Goal: Information Seeking & Learning: Learn about a topic

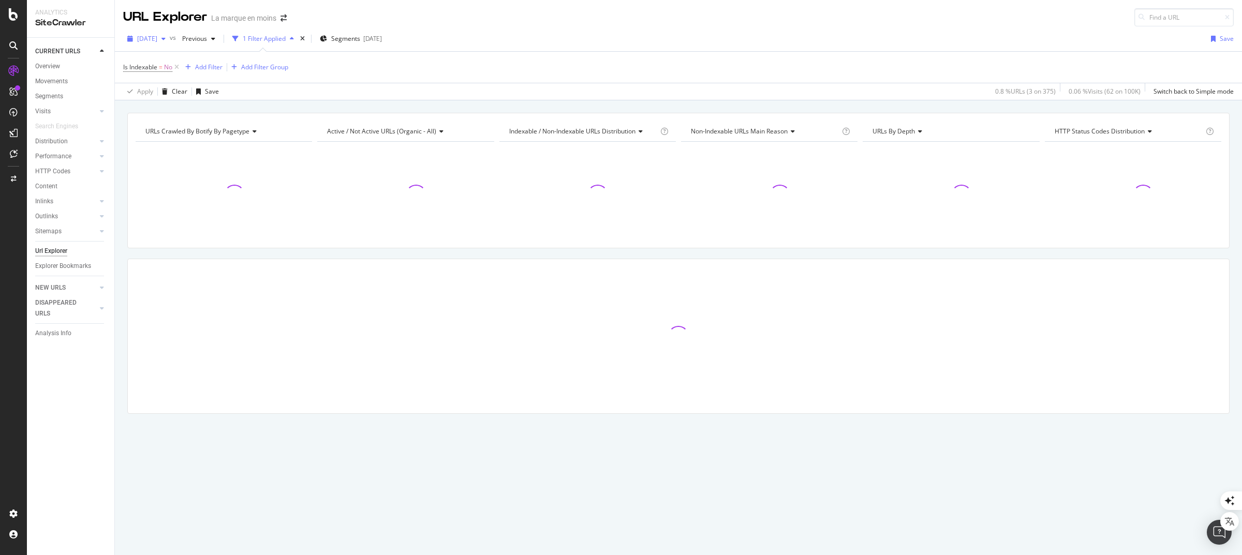
click at [146, 37] on span "[DATE]" at bounding box center [147, 38] width 20 height 9
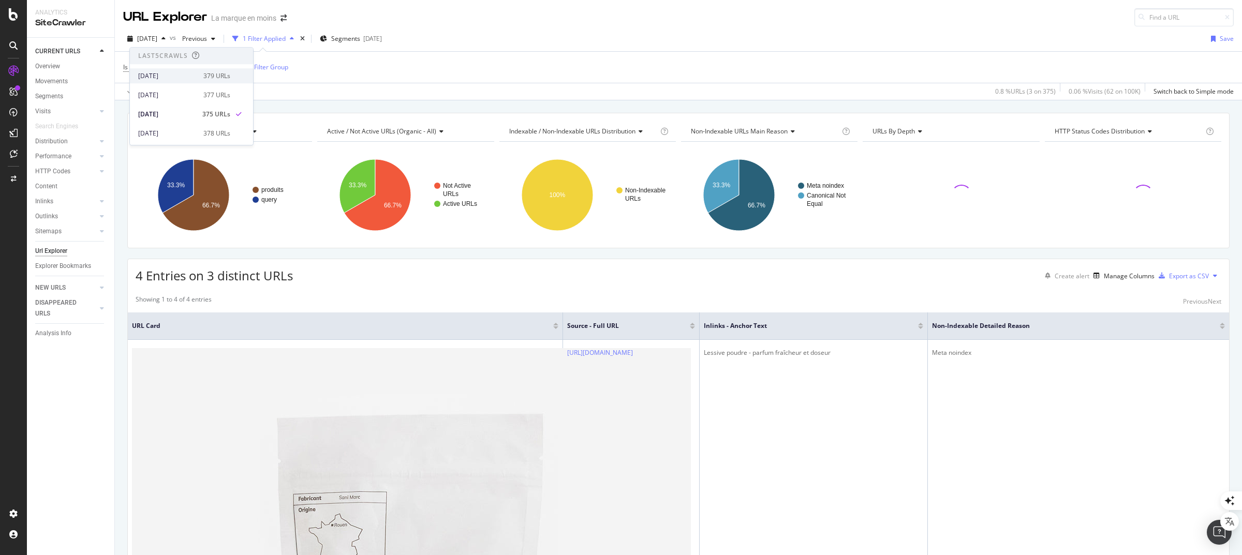
click at [163, 75] on div "[DATE]" at bounding box center [167, 75] width 59 height 9
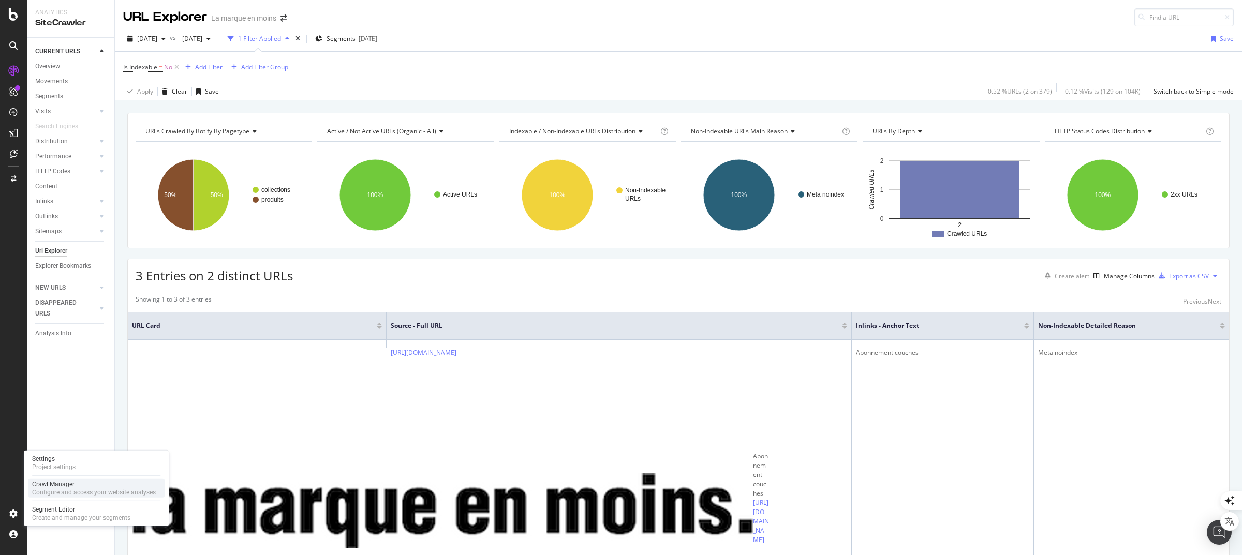
click at [58, 485] on div "Crawl Manager" at bounding box center [94, 484] width 124 height 8
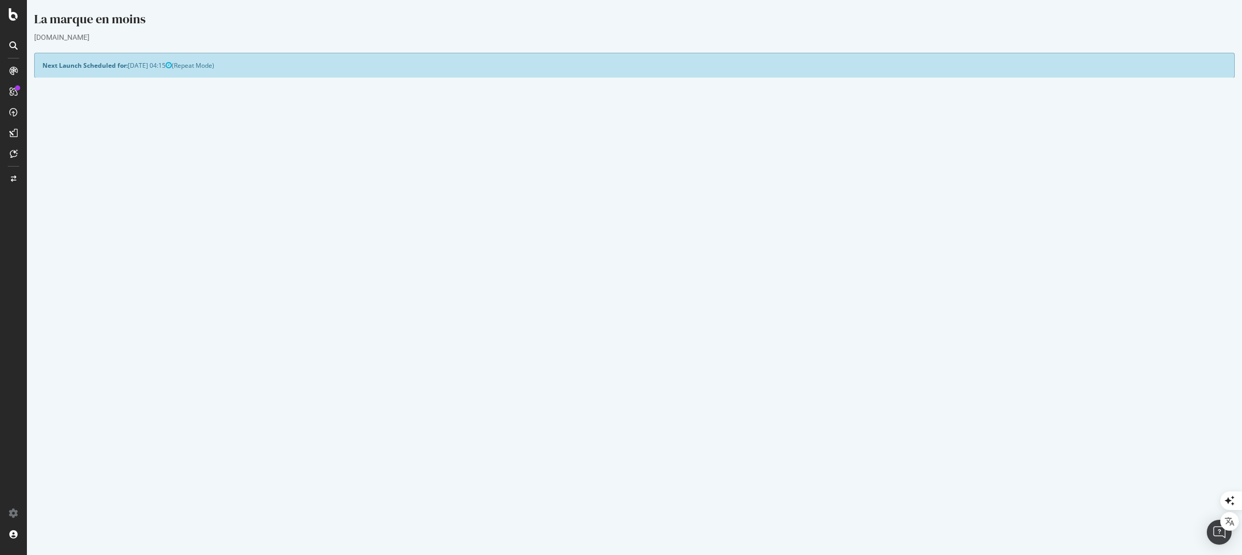
click at [624, 290] on button "Yes! Start Now" at bounding box center [622, 291] width 64 height 17
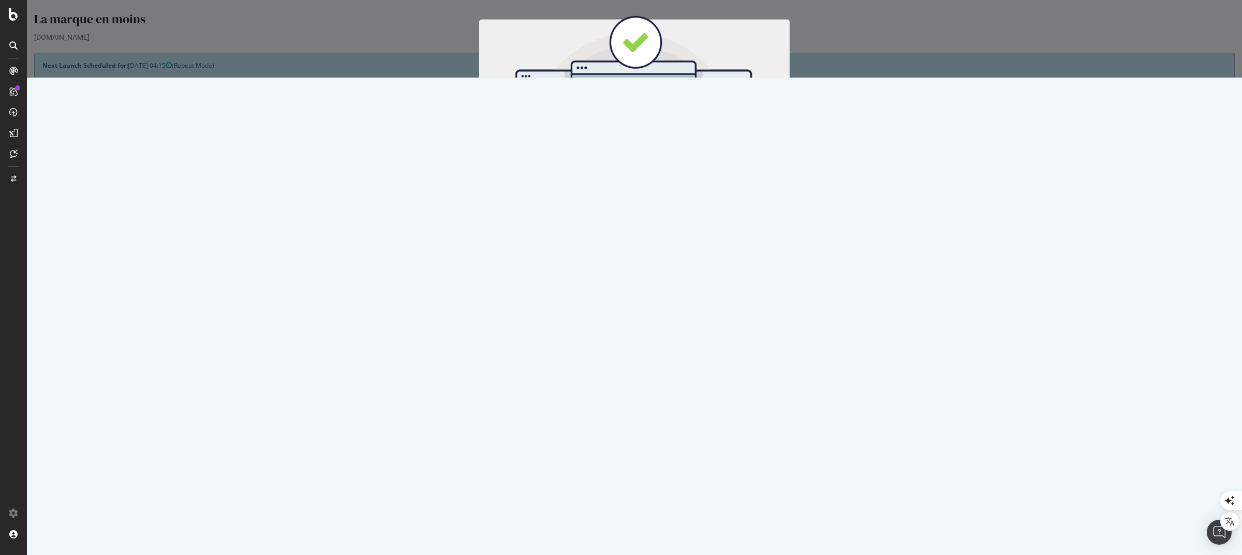
click at [654, 173] on button "Start Now" at bounding box center [654, 172] width 46 height 18
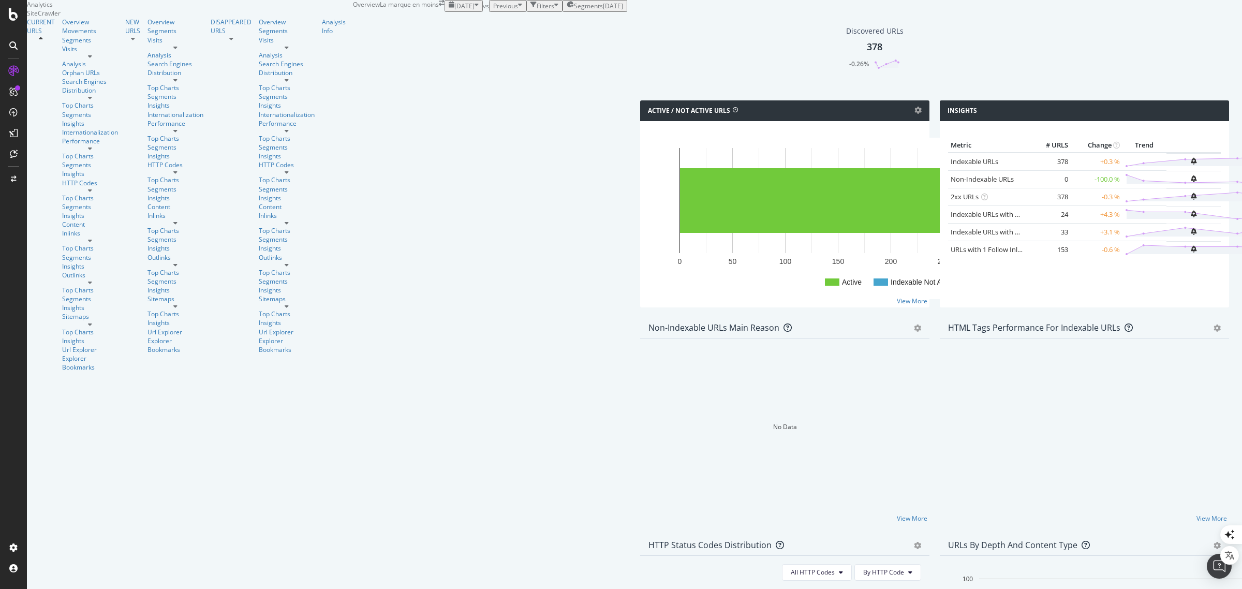
click at [537, 10] on div "Filters" at bounding box center [546, 6] width 18 height 9
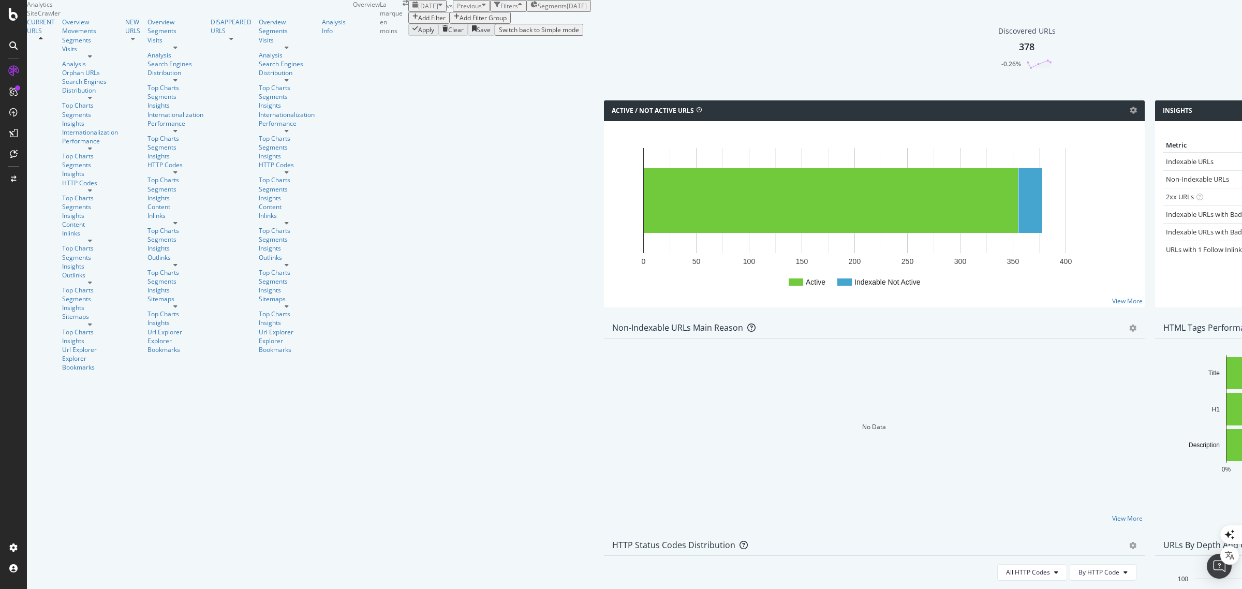
click at [418, 22] on div "Add Filter" at bounding box center [431, 17] width 27 height 9
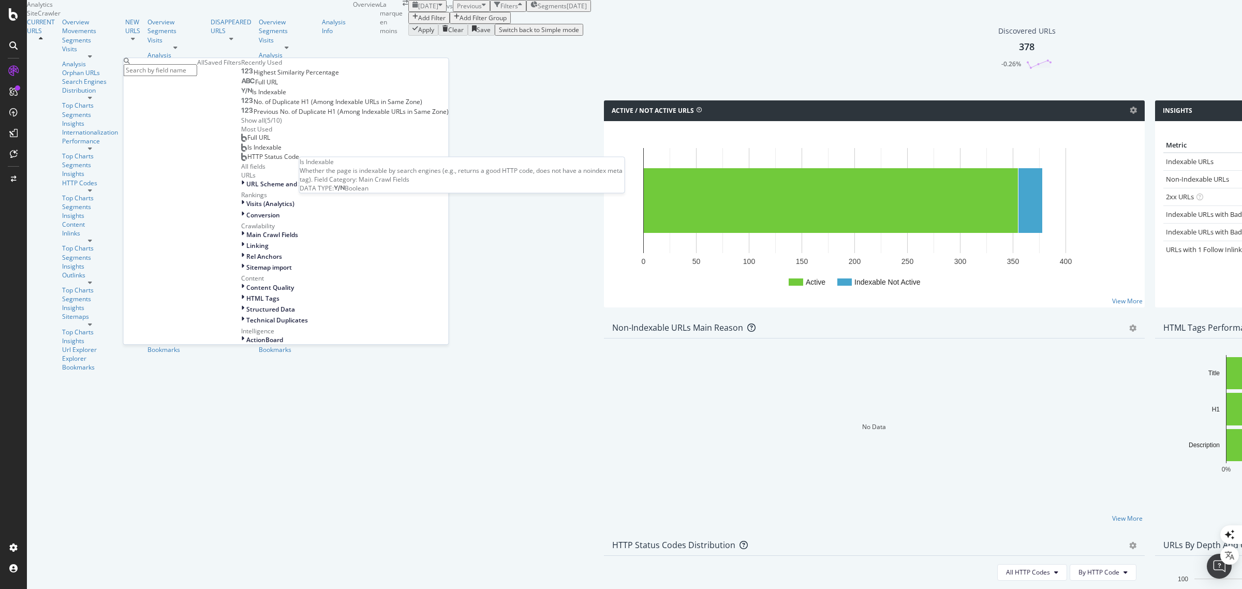
click at [252, 96] on span "Is Indexable" at bounding box center [269, 91] width 34 height 9
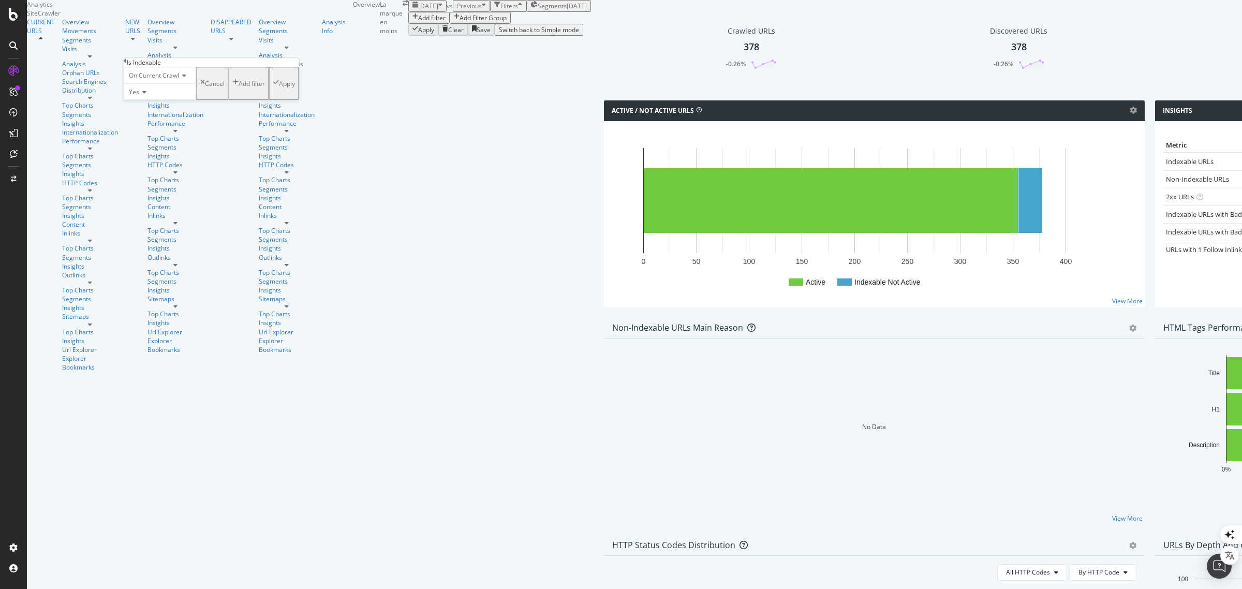
click at [145, 95] on icon at bounding box center [142, 92] width 7 height 6
click at [151, 122] on div "No" at bounding box center [159, 116] width 71 height 11
click at [279, 88] on div "Apply" at bounding box center [287, 83] width 16 height 9
